Goal: Task Accomplishment & Management: Manage account settings

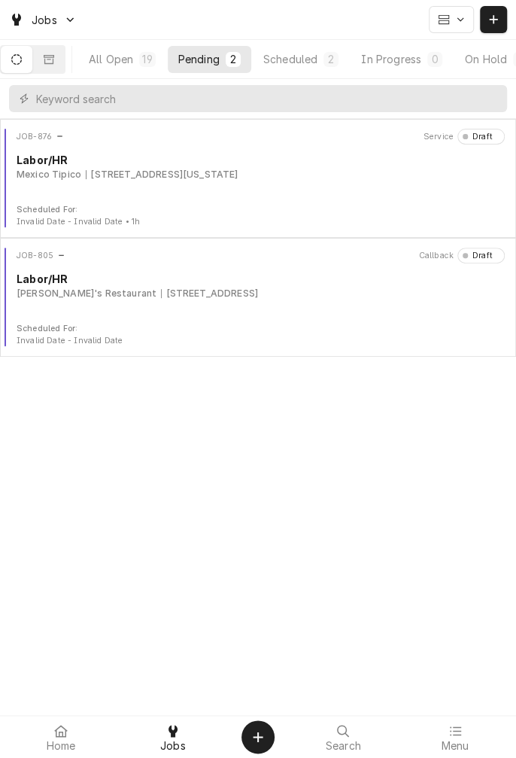
click at [215, 185] on div "JOB-876 Service Draft Labor/HR Mexico Tipico 421 N Virginia St, Port Lavaca, TX…" at bounding box center [258, 166] width 504 height 75
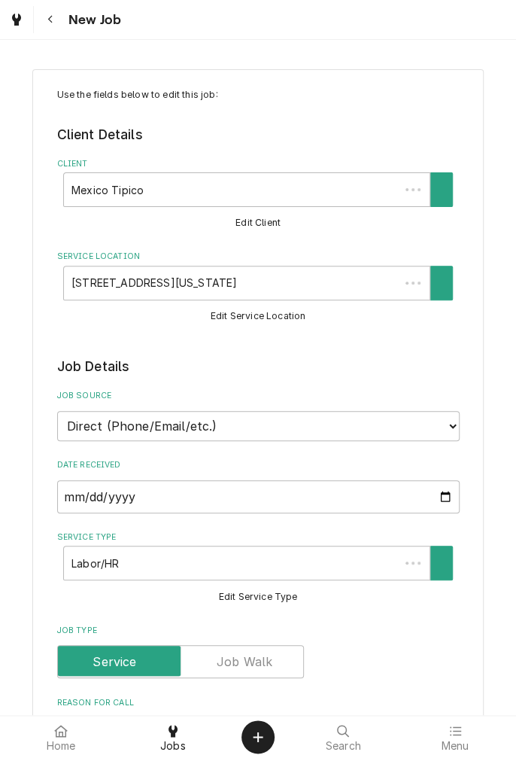
type textarea "x"
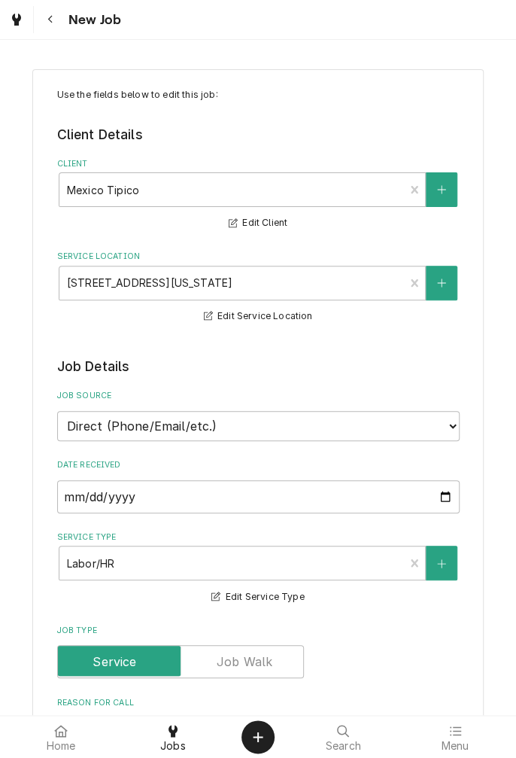
click at [304, 464] on label "Date Received" at bounding box center [258, 465] width 403 height 12
click at [304, 480] on input "2025-08-28" at bounding box center [258, 496] width 403 height 33
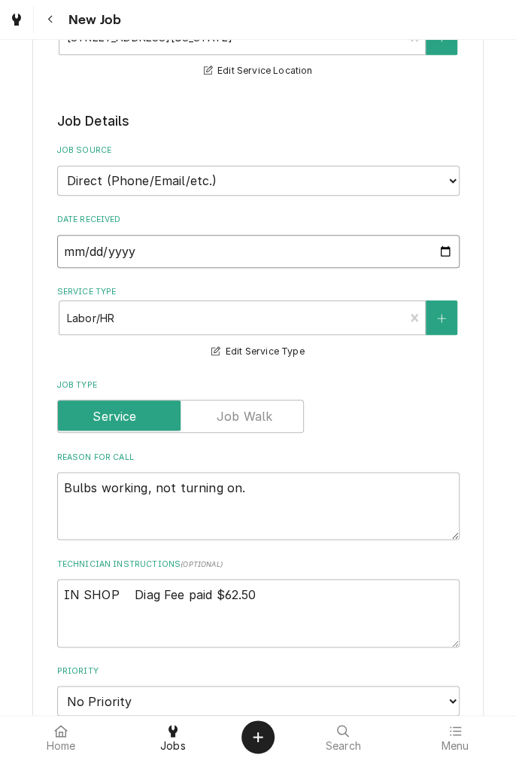
scroll to position [259, 0]
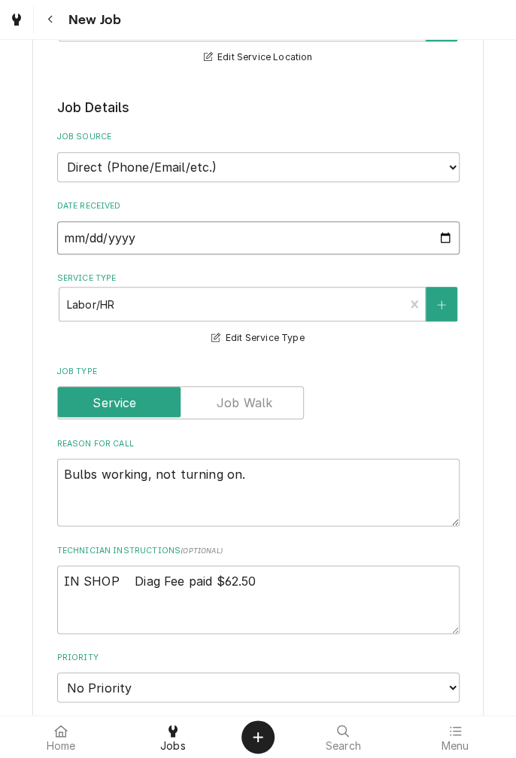
click at [449, 245] on input "2025-08-28" at bounding box center [258, 237] width 403 height 33
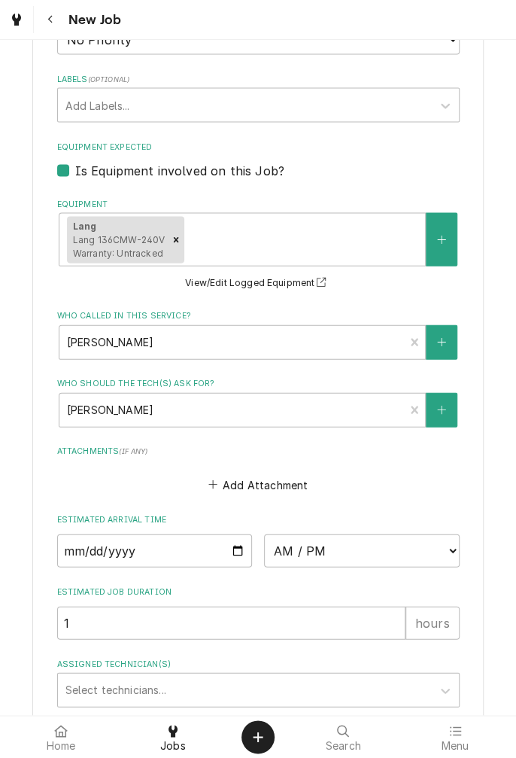
scroll to position [912, 0]
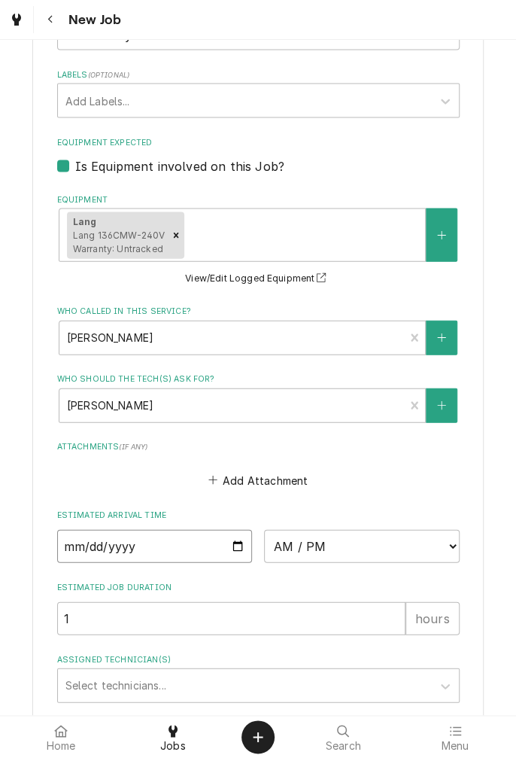
click at [240, 550] on input "Date" at bounding box center [155, 545] width 196 height 33
type input "2025-08-29"
type textarea "x"
click at [448, 549] on select "AM / PM 6:00 AM 6:15 AM 6:30 AM 6:45 AM 7:00 AM 7:15 AM 7:30 AM 7:45 AM 8:00 AM…" at bounding box center [362, 545] width 196 height 33
select select "12:00:00"
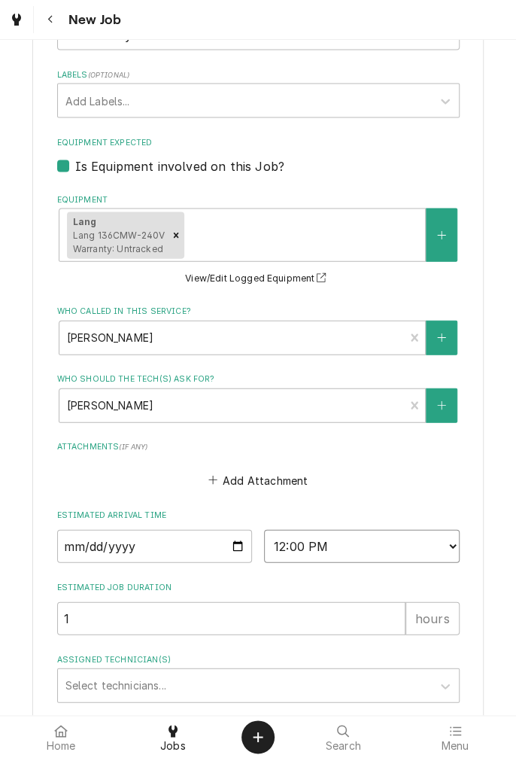
click at [264, 529] on select "AM / PM 6:00 AM 6:15 AM 6:30 AM 6:45 AM 7:00 AM 7:15 AM 7:30 AM 7:45 AM 8:00 AM…" at bounding box center [362, 545] width 196 height 33
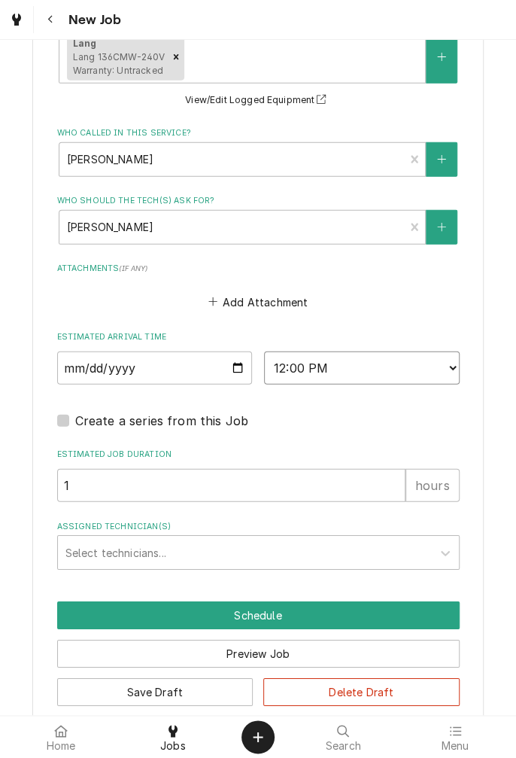
scroll to position [1112, 0]
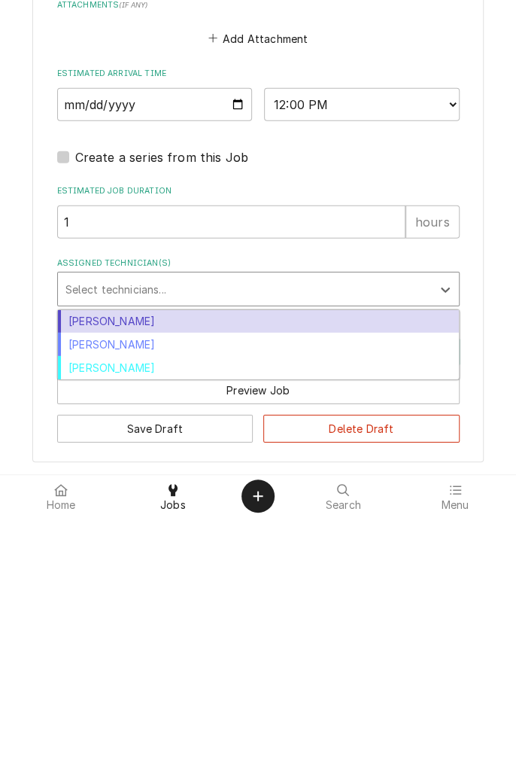
click at [157, 569] on div "[PERSON_NAME]" at bounding box center [258, 562] width 401 height 23
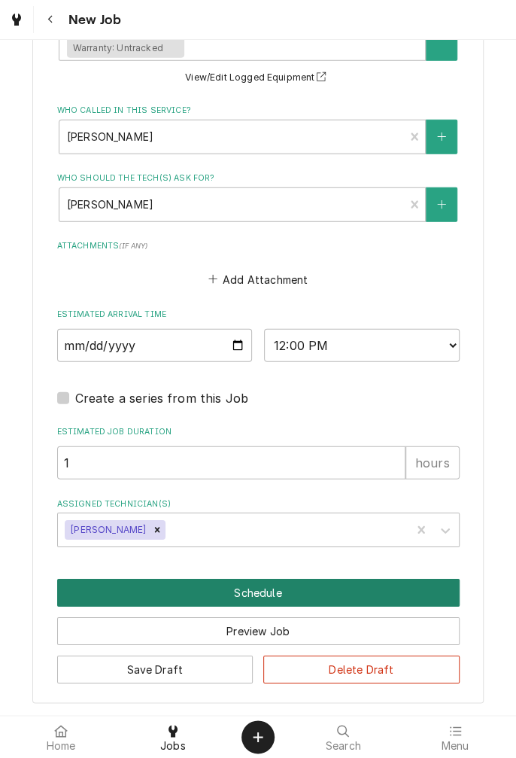
click at [266, 604] on button "Schedule" at bounding box center [258, 593] width 403 height 28
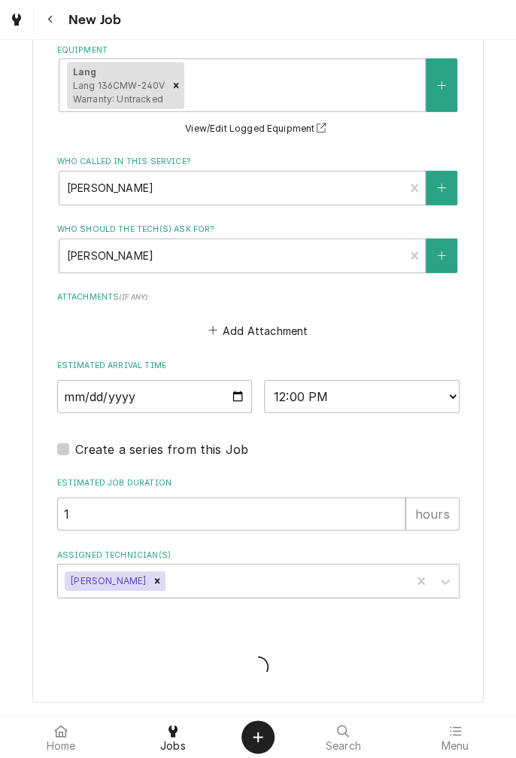
scroll to position [1060, 0]
type textarea "x"
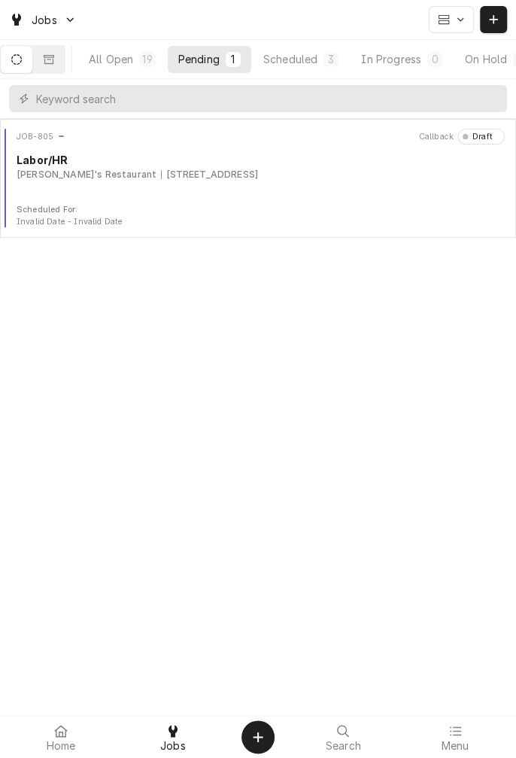
click at [315, 63] on div "Scheduled" at bounding box center [290, 59] width 54 height 16
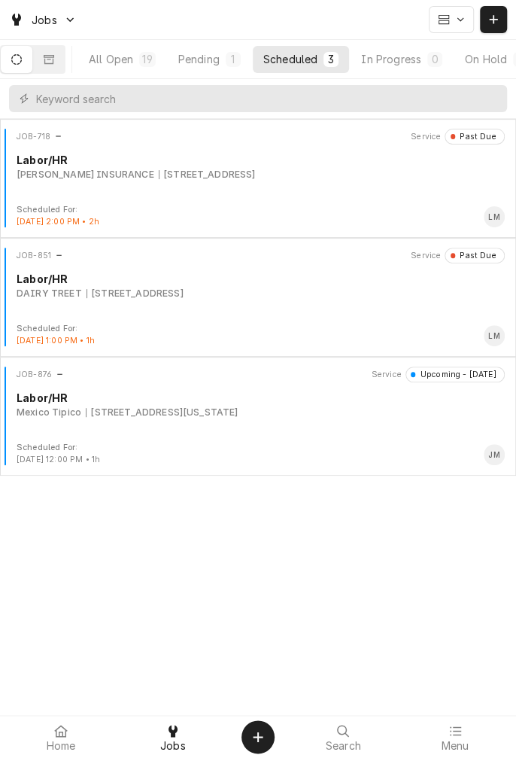
click at [100, 413] on div "[STREET_ADDRESS][US_STATE]" at bounding box center [162, 413] width 152 height 14
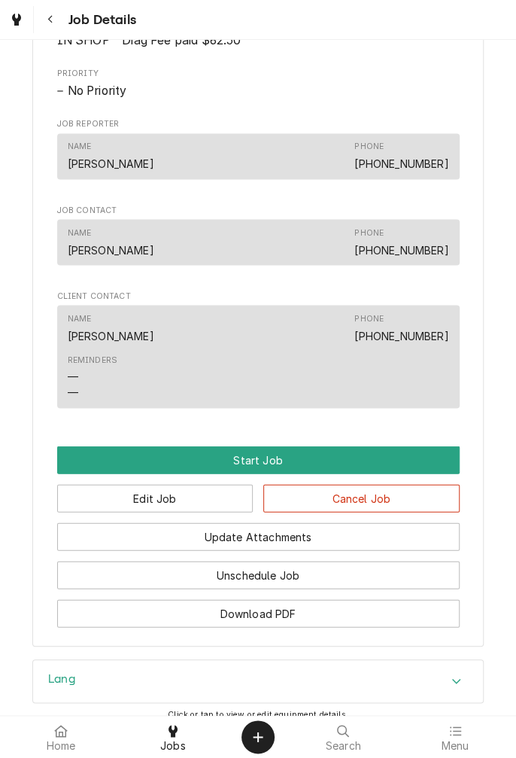
scroll to position [745, 0]
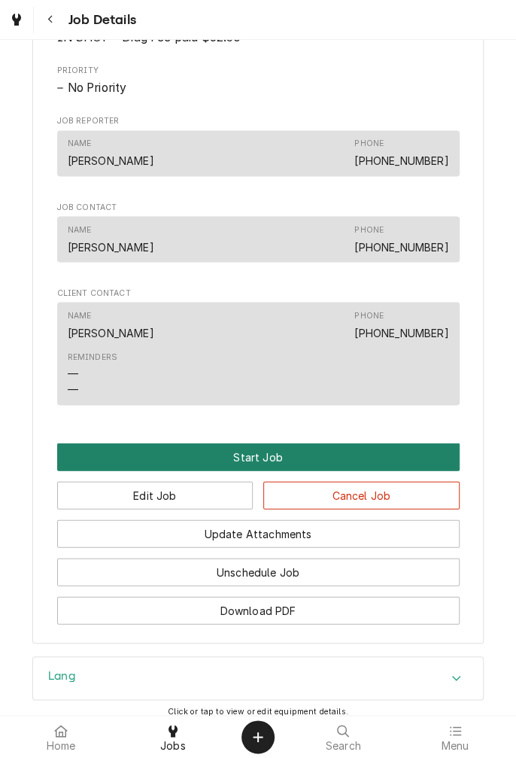
click at [262, 471] on button "Start Job" at bounding box center [258, 457] width 403 height 28
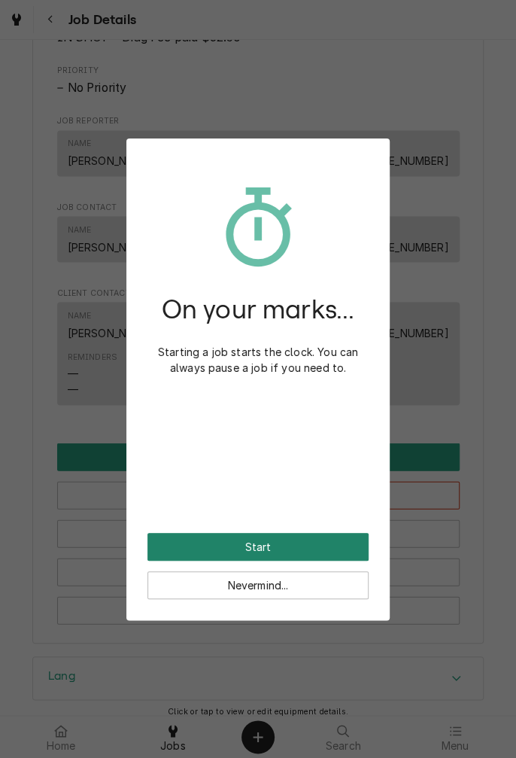
click at [269, 546] on button "Start" at bounding box center [258, 547] width 221 height 28
